Goal: Task Accomplishment & Management: Manage account settings

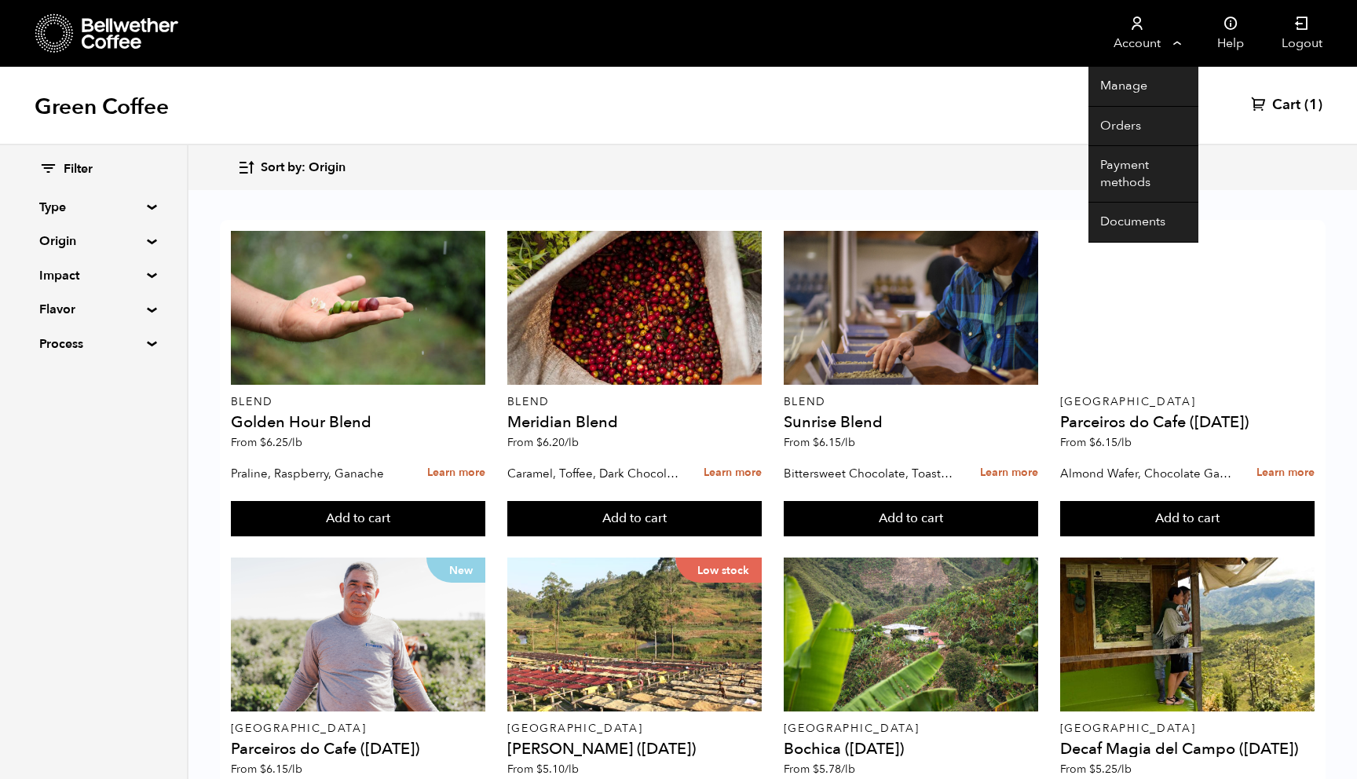
click at [1174, 42] on link "Account" at bounding box center [1137, 33] width 97 height 67
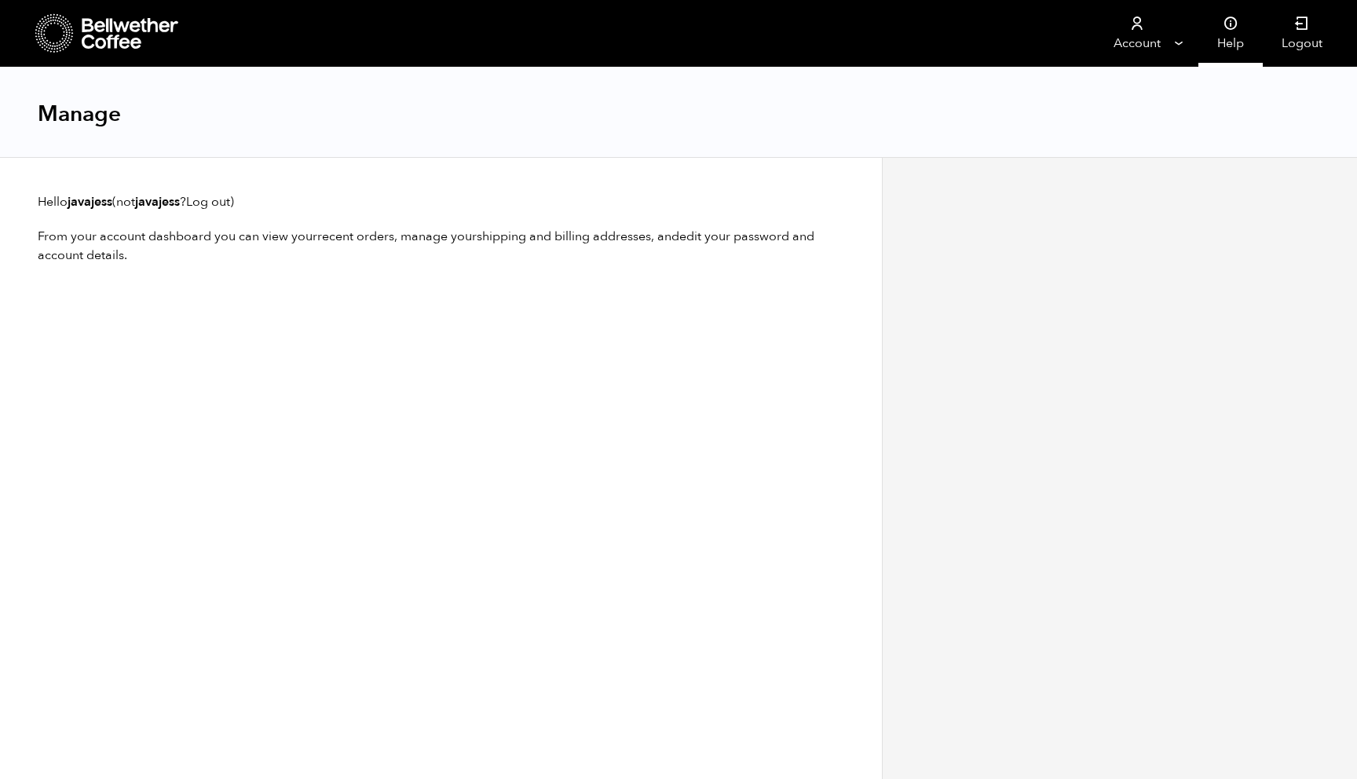
click at [1242, 57] on link "Help" at bounding box center [1230, 33] width 64 height 67
click at [137, 27] on icon at bounding box center [131, 33] width 98 height 31
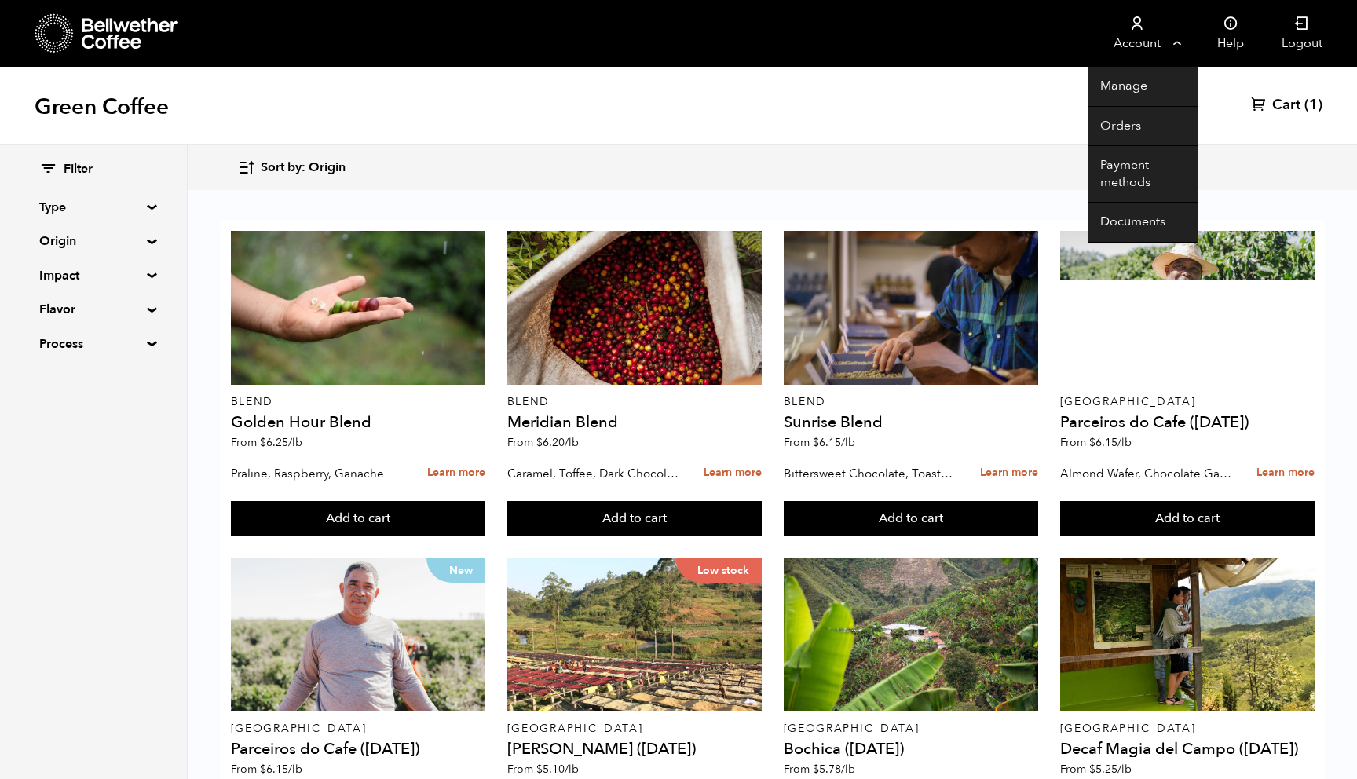
click at [1158, 27] on link "Account" at bounding box center [1137, 33] width 97 height 67
